Goal: Task Accomplishment & Management: Complete application form

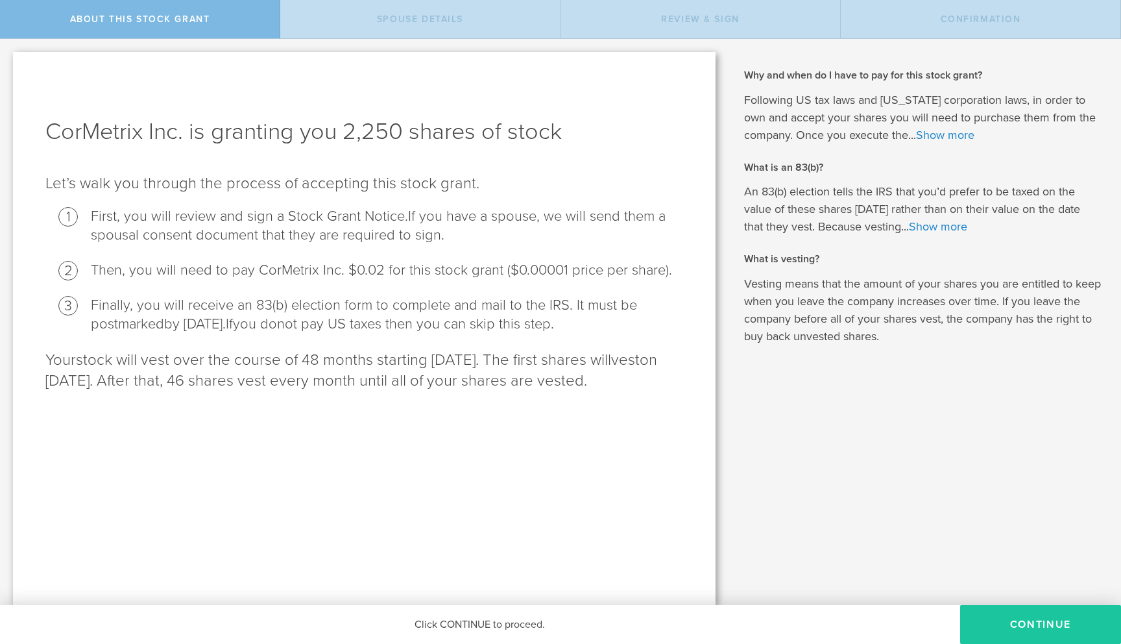
click at [1049, 625] on button "CONTINUE" at bounding box center [1041, 624] width 161 height 39
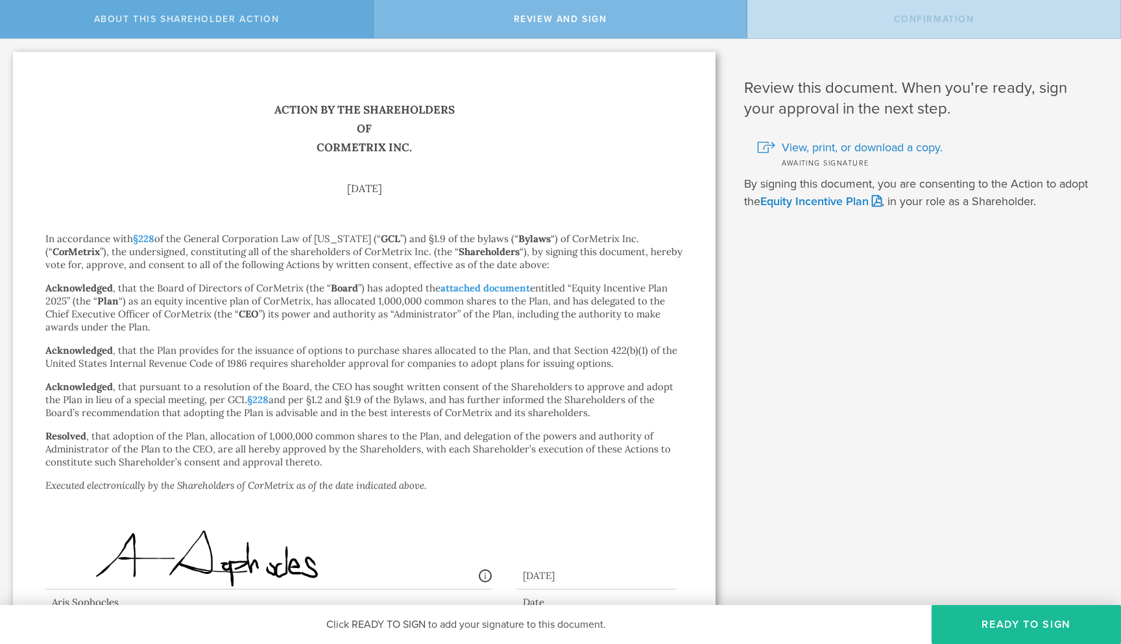
click at [257, 23] on span "About this Shareholder Action" at bounding box center [187, 19] width 186 height 11
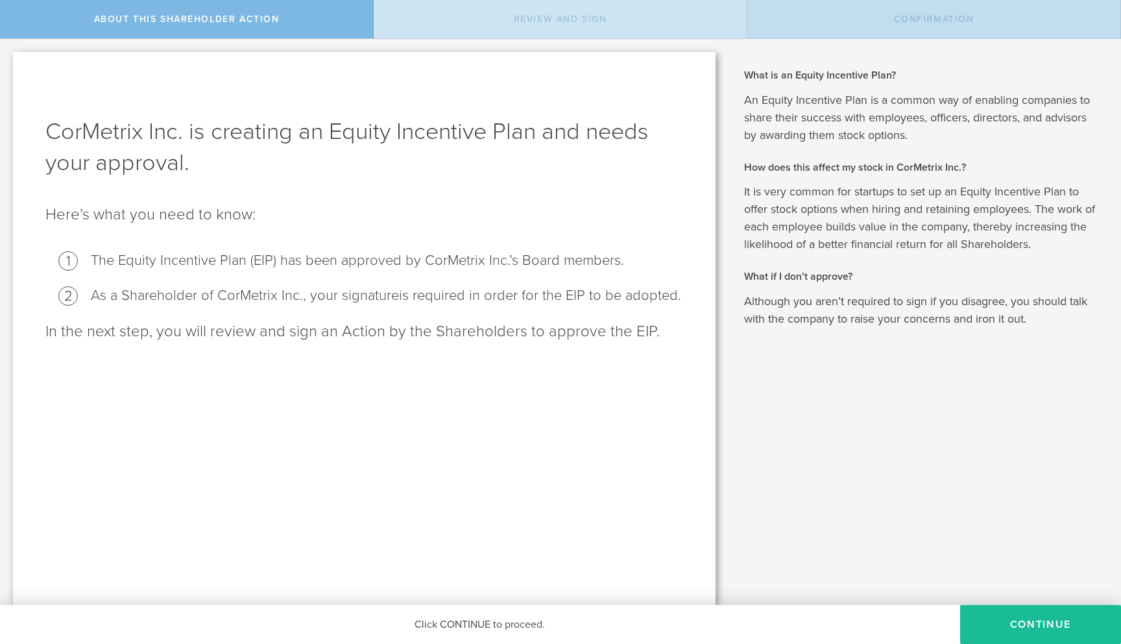
click at [422, 25] on div "Review and Sign" at bounding box center [561, 19] width 374 height 38
